Goal: Information Seeking & Learning: Learn about a topic

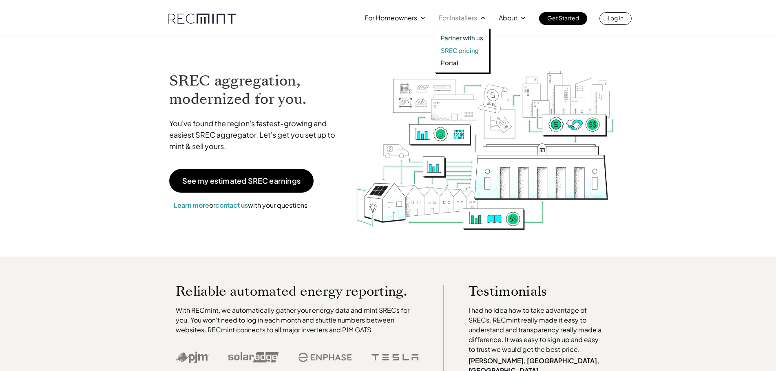
click at [458, 46] on p "SREC pricing" at bounding box center [460, 50] width 38 height 8
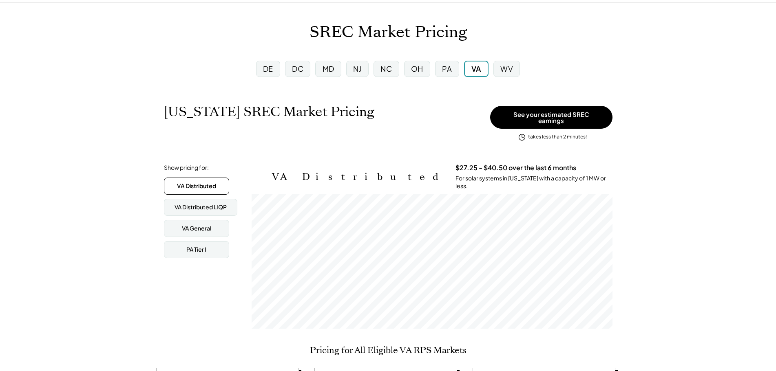
scroll to position [20, 0]
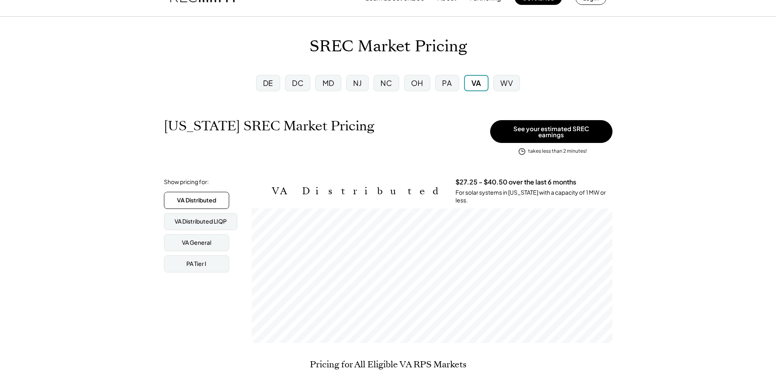
click at [296, 84] on div "DC" at bounding box center [297, 83] width 11 height 10
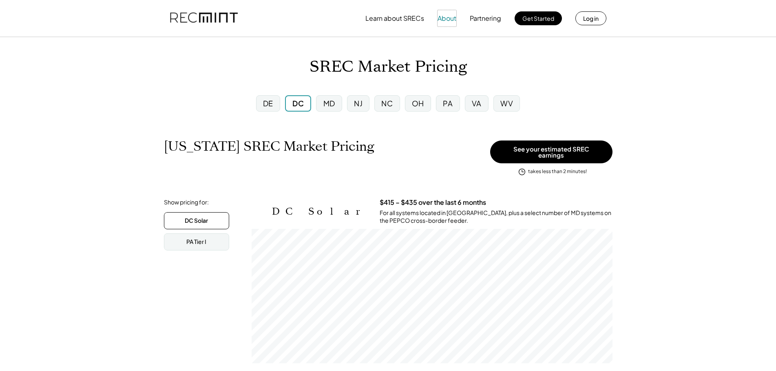
click at [441, 18] on button "About" at bounding box center [446, 18] width 19 height 16
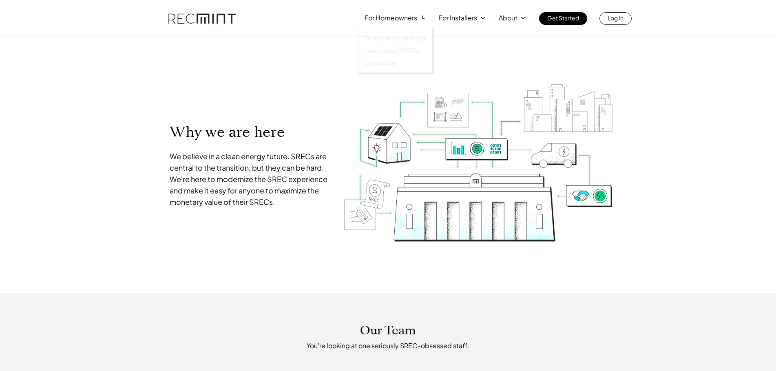
click at [285, 36] on div "For Homeowners For Installers About Get Started Log In" at bounding box center [388, 18] width 776 height 37
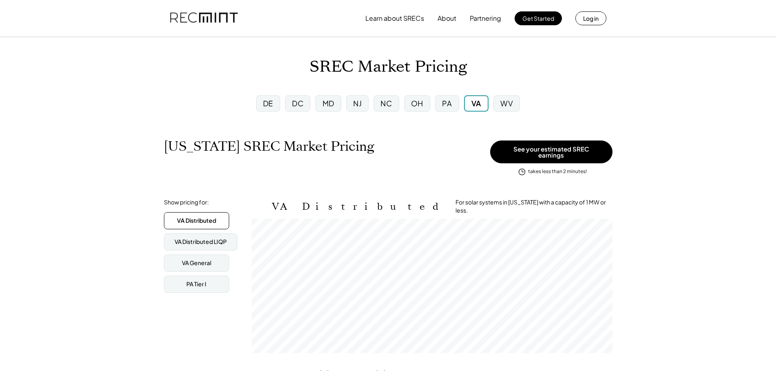
scroll to position [135, 361]
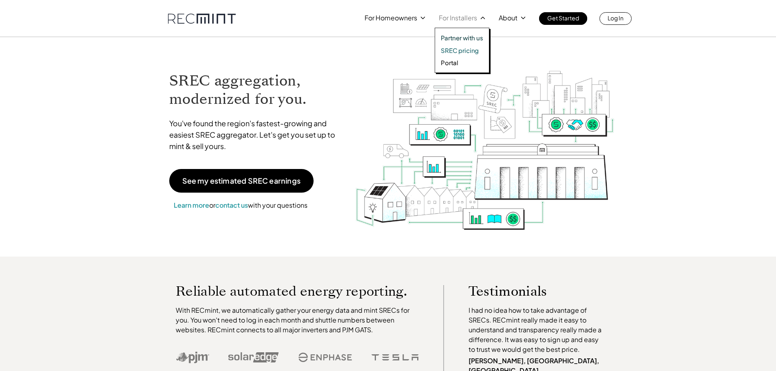
click at [458, 49] on p "SREC pricing" at bounding box center [460, 50] width 38 height 8
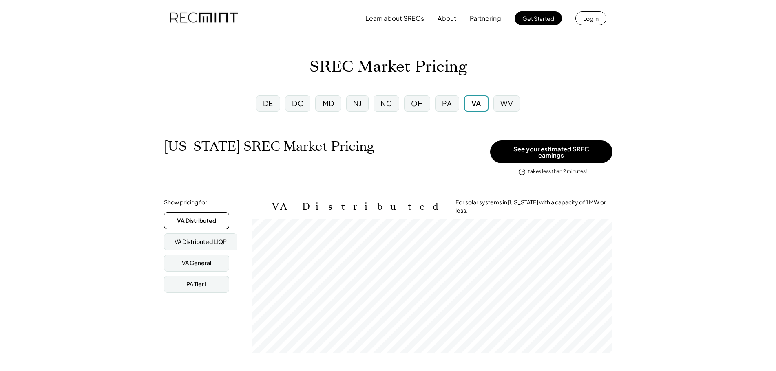
scroll to position [135, 361]
click at [298, 101] on div "DC" at bounding box center [297, 103] width 11 height 10
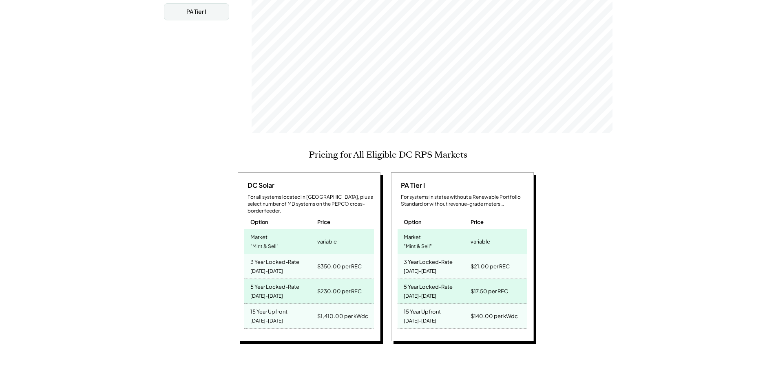
scroll to position [245, 0]
